Goal: Book appointment/travel/reservation

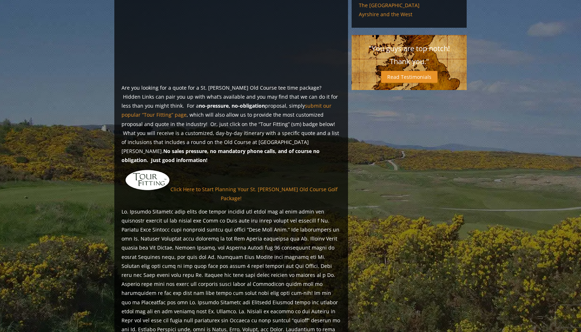
scroll to position [480, 0]
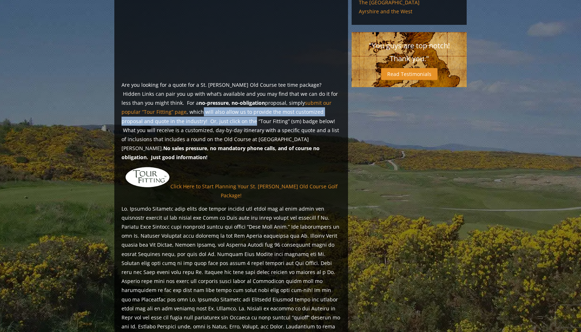
drag, startPoint x: 149, startPoint y: 101, endPoint x: 190, endPoint y: 112, distance: 42.2
click at [190, 112] on p "Are you looking for a quote for a St. [PERSON_NAME] Old Course tee time package…" at bounding box center [231, 121] width 219 height 82
click at [189, 112] on p "Are you looking for a quote for a St. [PERSON_NAME] Old Course tee time package…" at bounding box center [231, 121] width 219 height 82
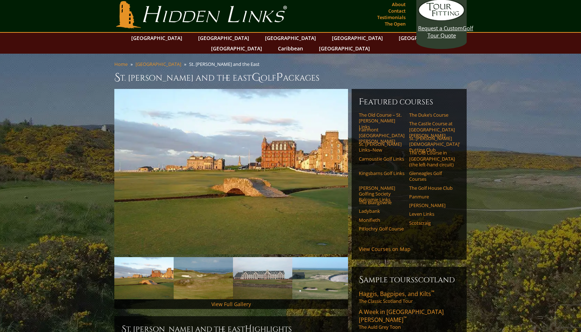
scroll to position [0, 0]
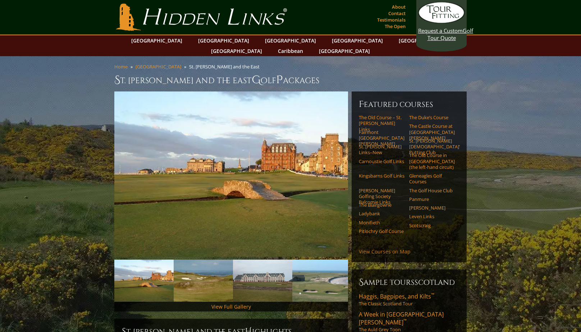
click at [384, 248] on link "View Courses on Map" at bounding box center [385, 251] width 52 height 7
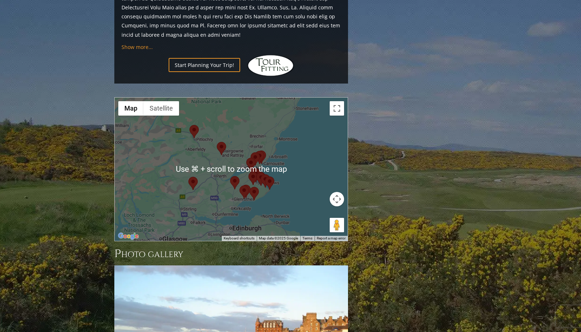
scroll to position [813, 0]
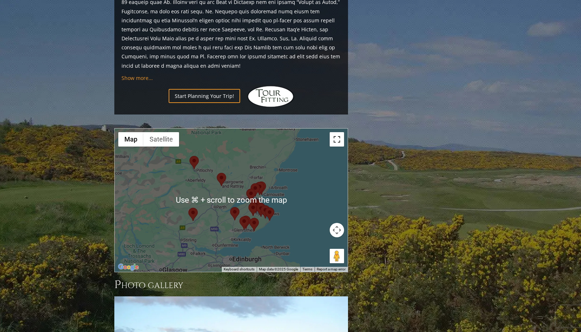
click at [337, 132] on button "Toggle fullscreen view" at bounding box center [337, 139] width 14 height 14
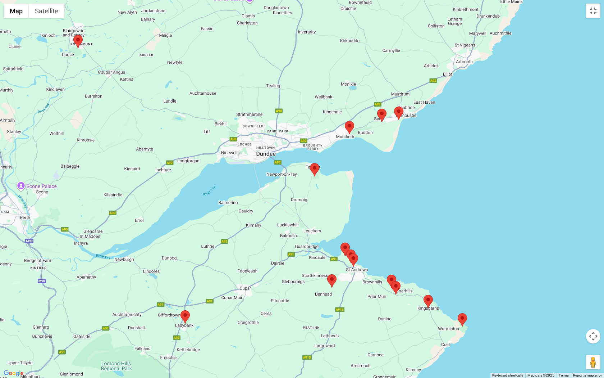
drag, startPoint x: 315, startPoint y: 189, endPoint x: 423, endPoint y: 162, distance: 111.1
click at [423, 162] on div at bounding box center [302, 189] width 604 height 378
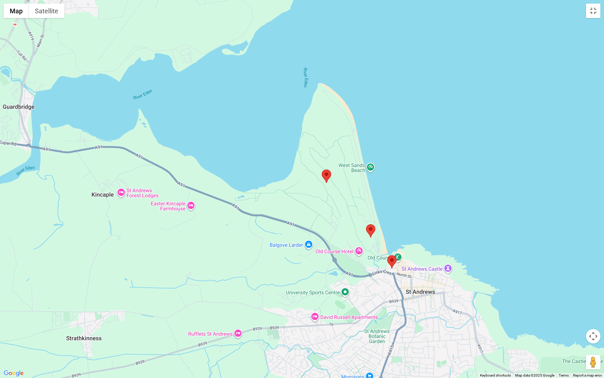
click at [322, 169] on area at bounding box center [322, 169] width 0 height 0
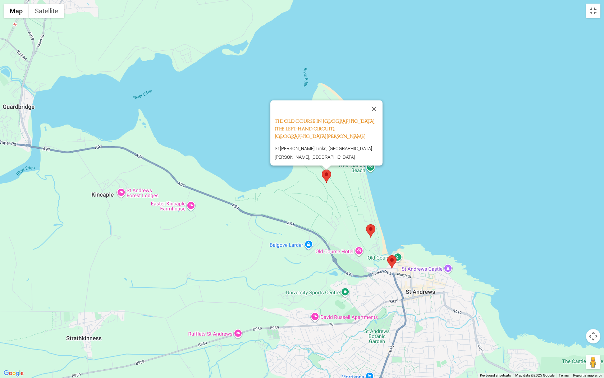
click at [366, 224] on area at bounding box center [366, 224] width 0 height 0
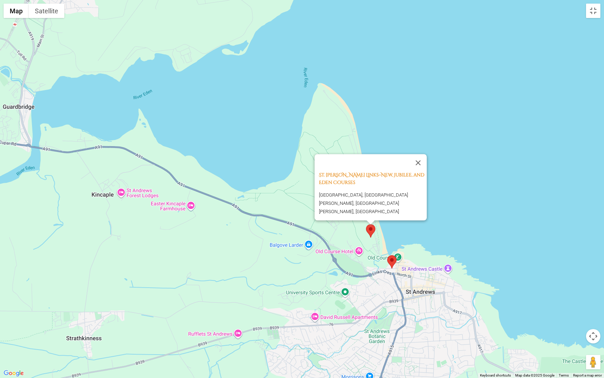
click at [387, 255] on area at bounding box center [387, 255] width 0 height 0
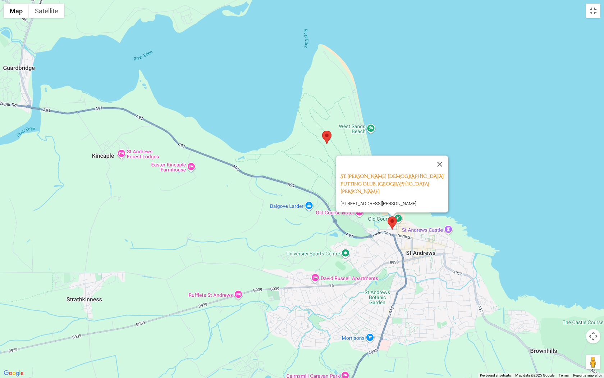
drag, startPoint x: 362, startPoint y: 282, endPoint x: 370, endPoint y: 199, distance: 83.5
click at [369, 199] on div "St. [PERSON_NAME] [DEMOGRAPHIC_DATA]’ Putting Club, [GEOGRAPHIC_DATA][PERSON_NA…" at bounding box center [302, 189] width 604 height 378
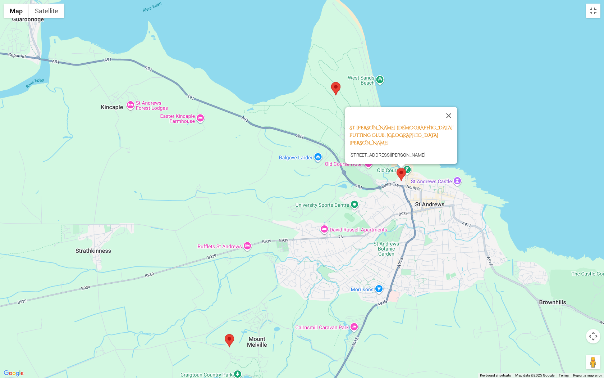
click at [225, 331] on area at bounding box center [225, 334] width 0 height 0
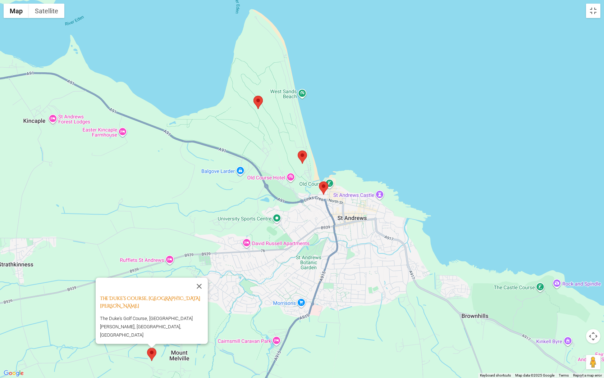
drag, startPoint x: 401, startPoint y: 274, endPoint x: 327, endPoint y: 298, distance: 77.6
click at [327, 298] on div "The Duke’s Course, [GEOGRAPHIC_DATA][PERSON_NAME] [GEOGRAPHIC_DATA] The [GEOGRA…" at bounding box center [302, 189] width 604 height 378
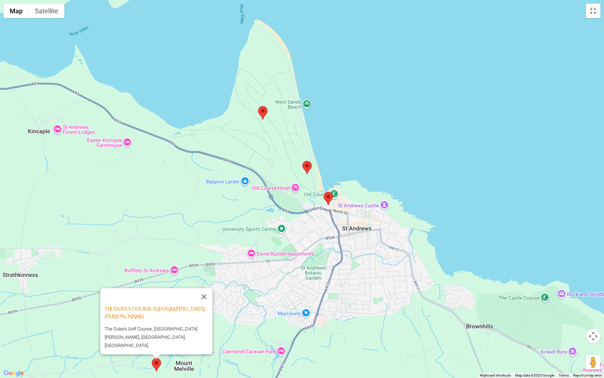
click at [303, 161] on area at bounding box center [303, 161] width 0 height 0
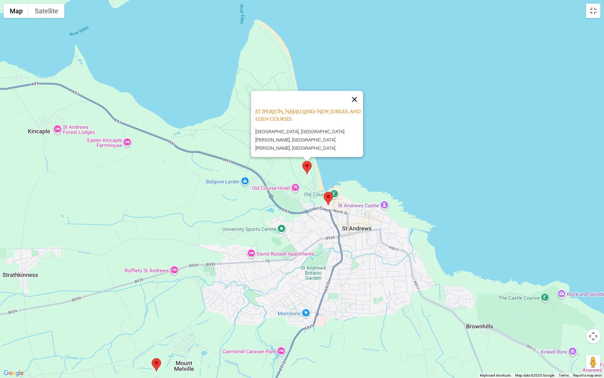
click at [357, 101] on button "Close" at bounding box center [354, 99] width 17 height 17
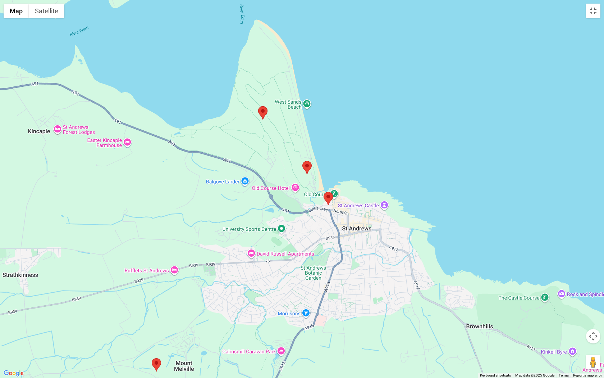
click at [258, 106] on area at bounding box center [258, 106] width 0 height 0
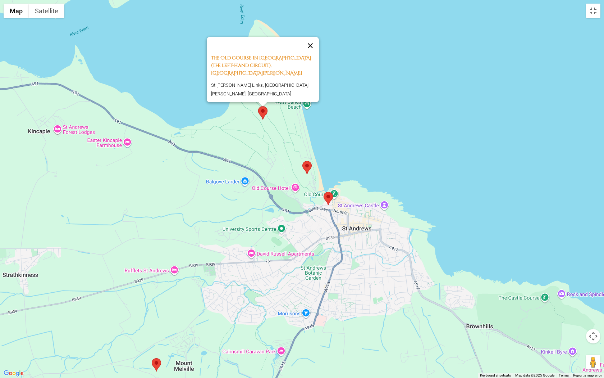
click at [311, 54] on button "Close" at bounding box center [310, 45] width 17 height 17
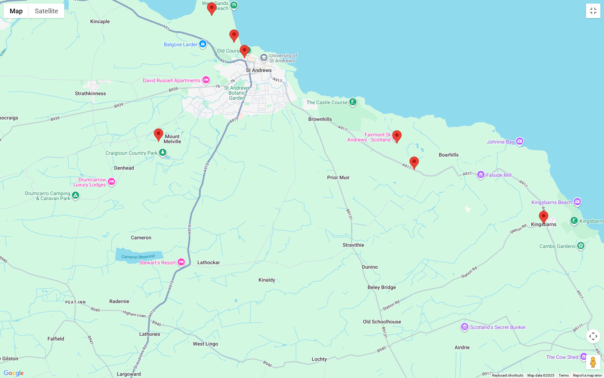
click at [392, 130] on area at bounding box center [392, 130] width 0 height 0
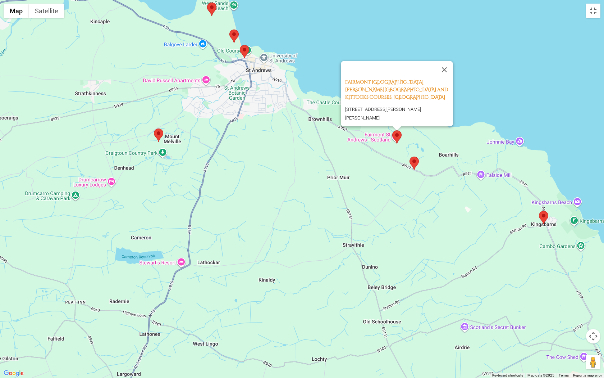
click at [410, 156] on area at bounding box center [410, 156] width 0 height 0
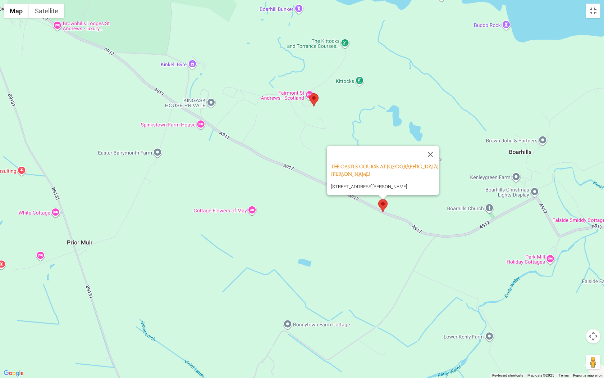
drag, startPoint x: 451, startPoint y: 170, endPoint x: 414, endPoint y: 206, distance: 51.6
click at [414, 206] on div "The Castle Course at [STREET_ADDRESS][PERSON_NAME][PERSON_NAME]" at bounding box center [302, 189] width 604 height 378
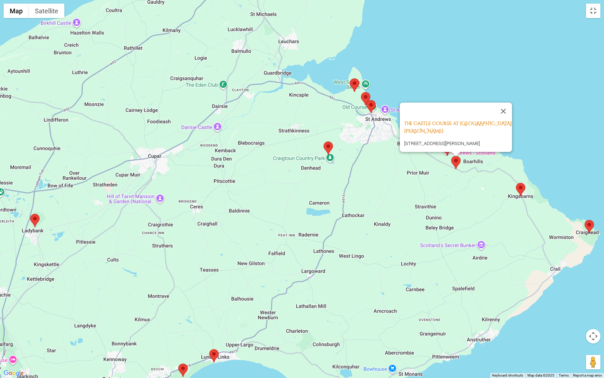
click at [516, 183] on area at bounding box center [516, 183] width 0 height 0
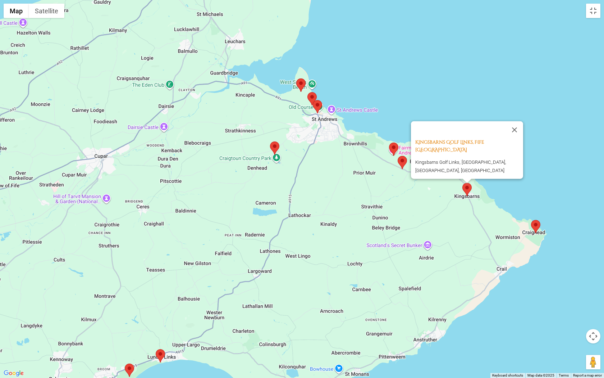
drag, startPoint x: 543, startPoint y: 203, endPoint x: 472, endPoint y: 203, distance: 70.9
click at [472, 203] on div "Kingsbarns Golf Links, Fife Scotland Kingsbarns Golf Links, [GEOGRAPHIC_DATA], …" at bounding box center [302, 189] width 604 height 378
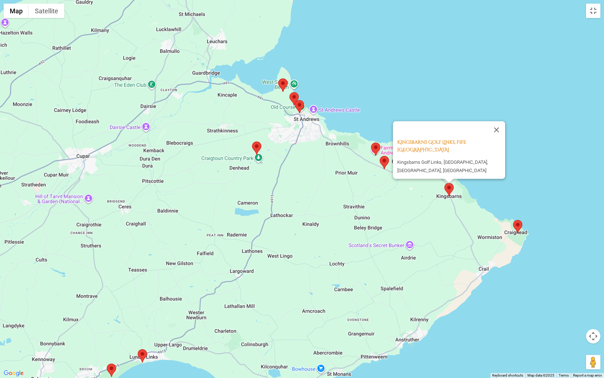
click at [513, 220] on area at bounding box center [513, 220] width 0 height 0
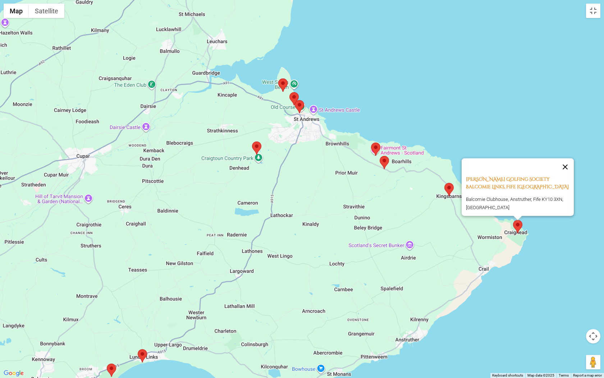
click at [566, 160] on button "Close" at bounding box center [565, 166] width 17 height 17
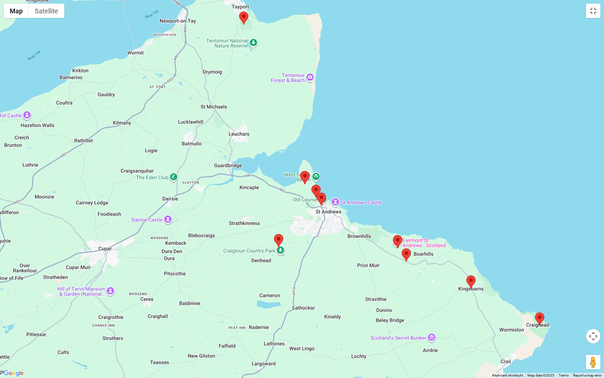
drag, startPoint x: 463, startPoint y: 99, endPoint x: 485, endPoint y: 194, distance: 97.8
click at [485, 194] on div at bounding box center [302, 189] width 604 height 378
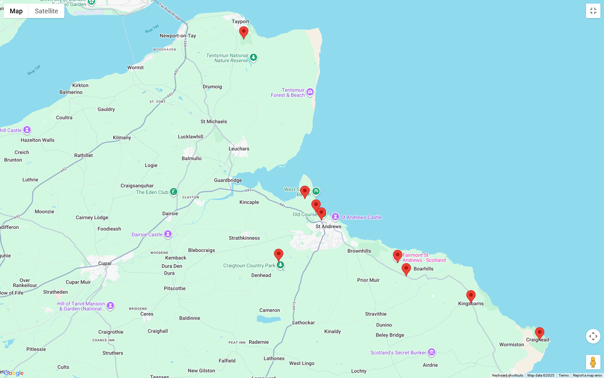
drag, startPoint x: 334, startPoint y: 73, endPoint x: 334, endPoint y: 104, distance: 30.6
click at [334, 104] on div at bounding box center [302, 189] width 604 height 378
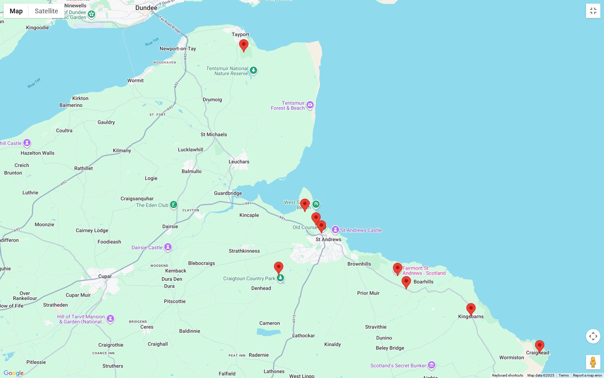
click at [239, 39] on area at bounding box center [239, 39] width 0 height 0
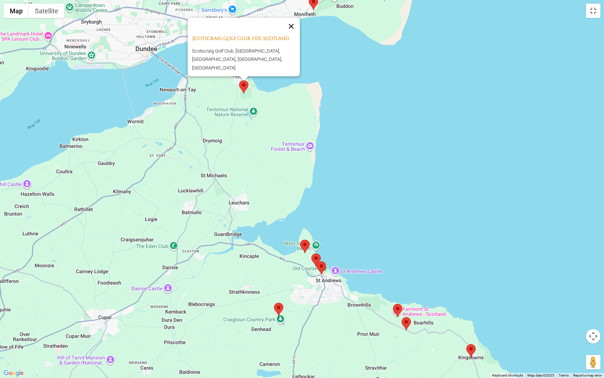
click at [293, 31] on button "Close" at bounding box center [291, 26] width 17 height 17
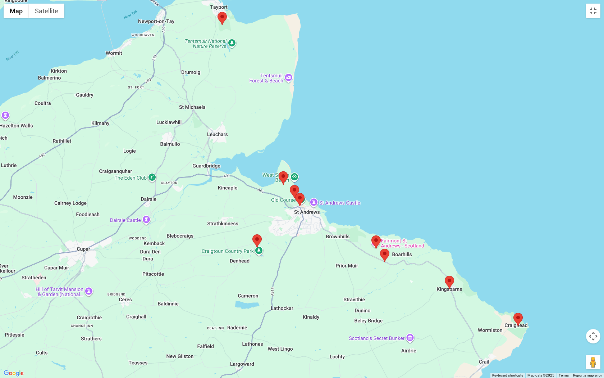
drag, startPoint x: 322, startPoint y: 133, endPoint x: 301, endPoint y: 62, distance: 74.4
click at [301, 62] on div at bounding box center [302, 189] width 604 height 378
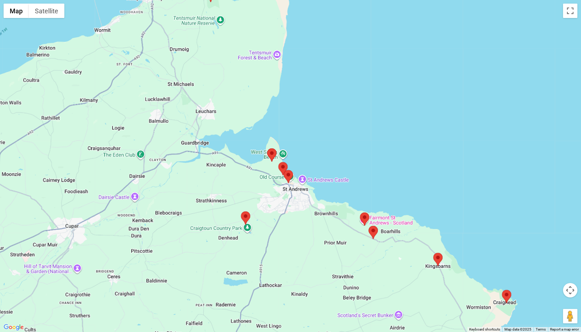
scroll to position [1014, 0]
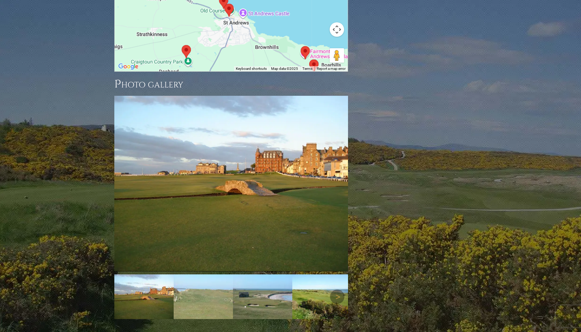
click at [190, 274] on img at bounding box center [203, 296] width 59 height 45
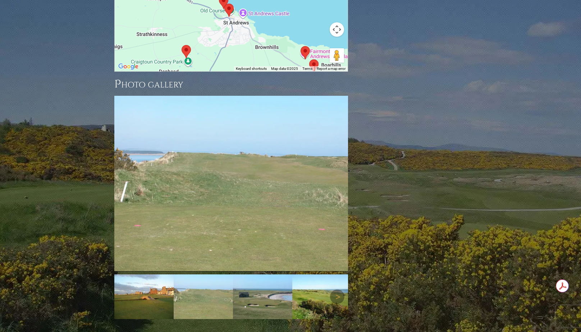
click at [236, 274] on img at bounding box center [262, 296] width 59 height 45
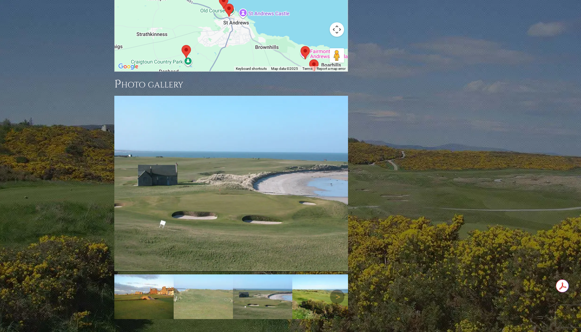
click at [312, 274] on img at bounding box center [321, 296] width 59 height 45
